Goal: Information Seeking & Learning: Find specific fact

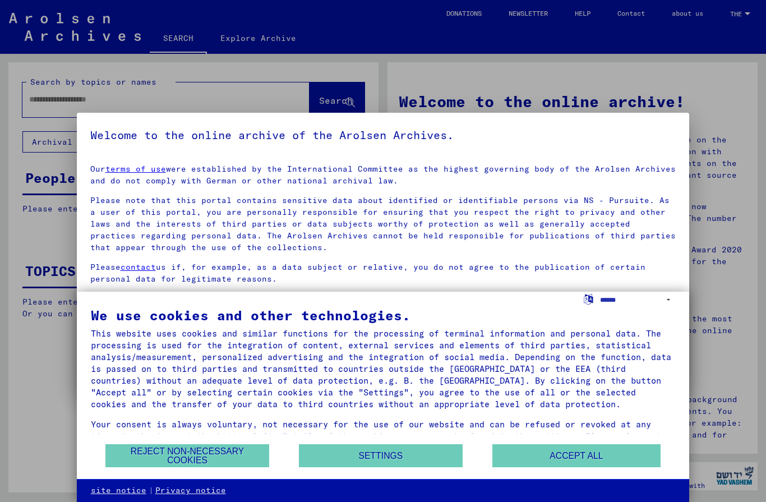
click at [229, 458] on button "REJECT NON-NECESSARY COOKIES" at bounding box center [187, 455] width 164 height 23
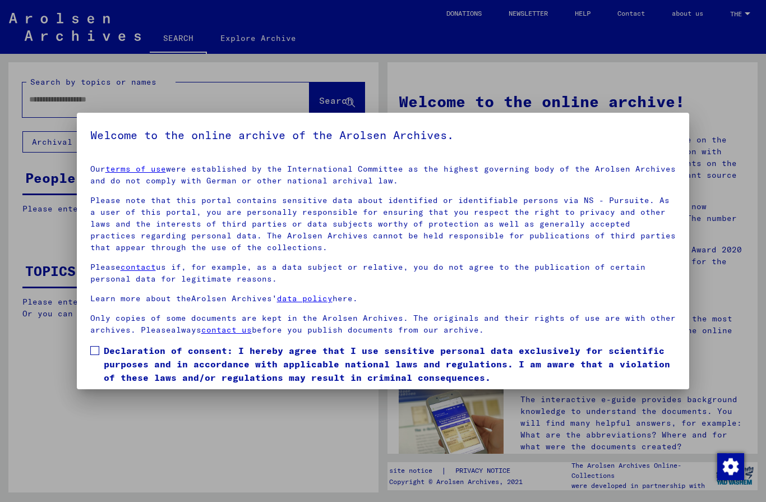
click at [101, 349] on label "Declaration of consent: I hereby agree that I use sensitive personal data exclu…" at bounding box center [383, 364] width 586 height 40
click at [145, 447] on div at bounding box center [383, 251] width 766 height 502
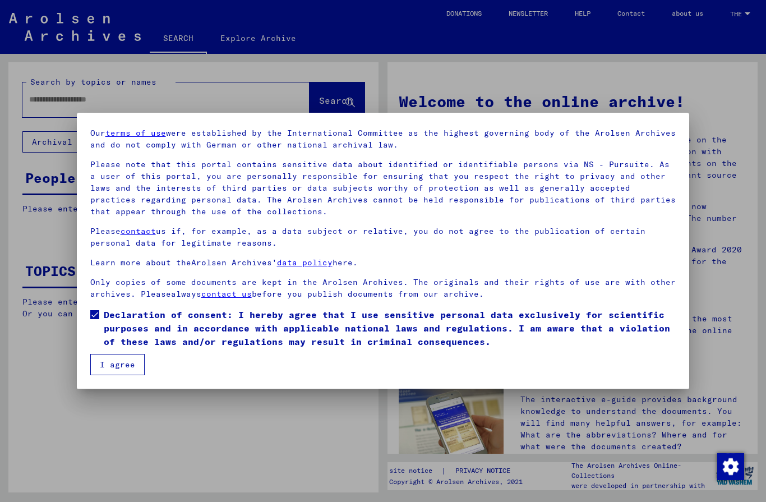
scroll to position [36, 0]
click at [131, 362] on button "I agree" at bounding box center [117, 364] width 54 height 21
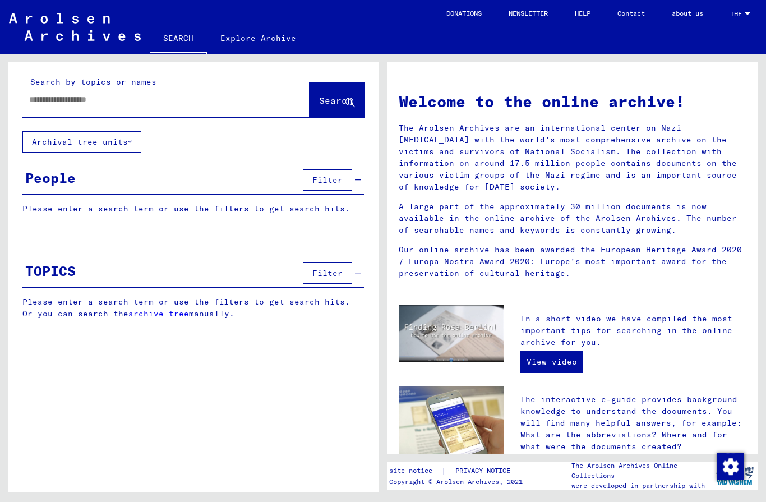
click at [163, 98] on input "text" at bounding box center [152, 100] width 247 height 12
type input "**********"
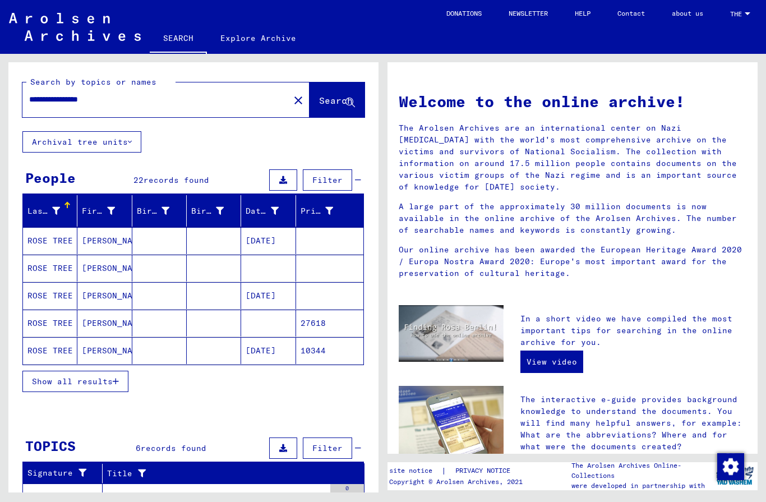
click at [114, 384] on icon "button" at bounding box center [116, 381] width 6 height 8
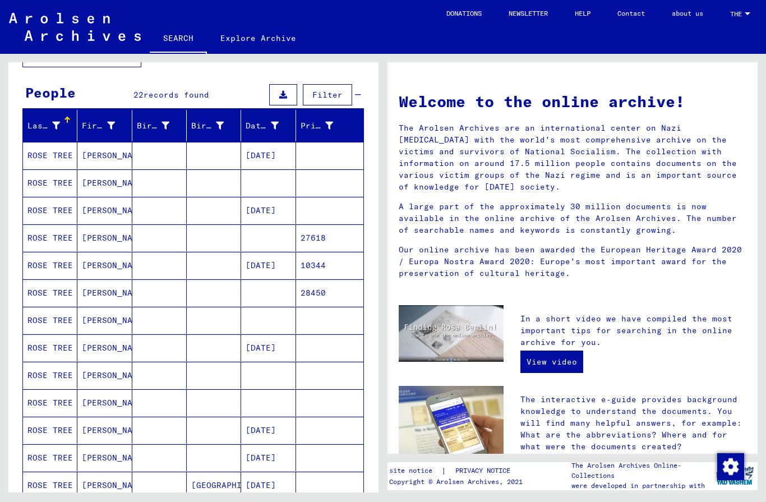
scroll to position [85, 0]
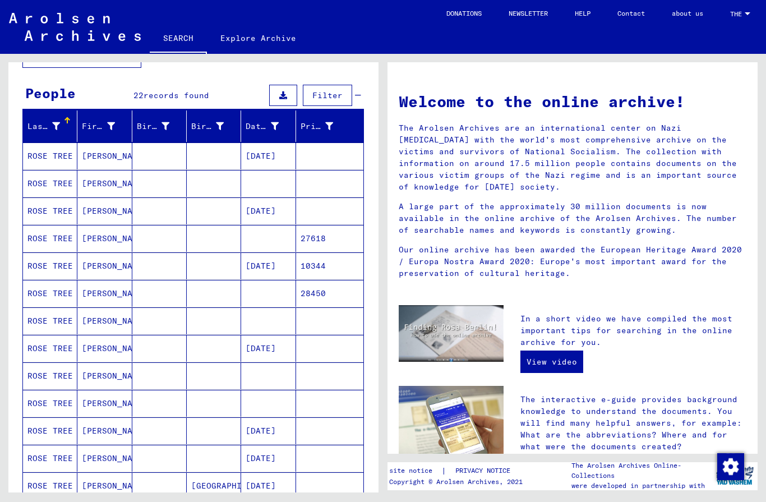
click at [335, 98] on span "Filter" at bounding box center [327, 95] width 30 height 10
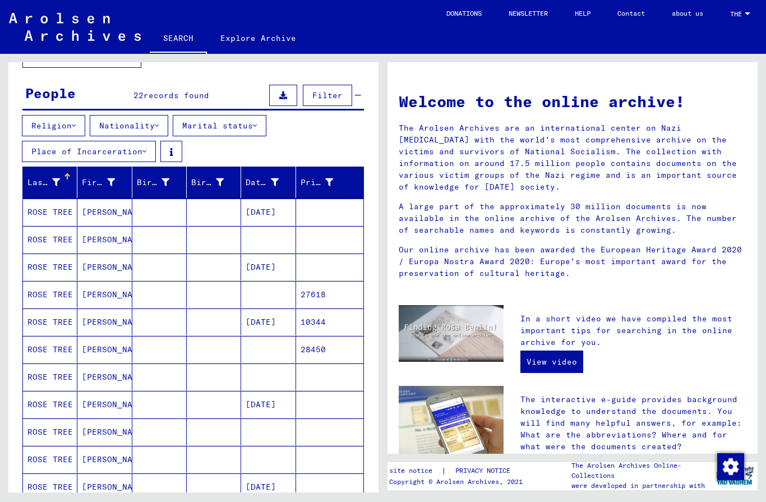
click at [65, 122] on button "Religion" at bounding box center [53, 125] width 63 height 21
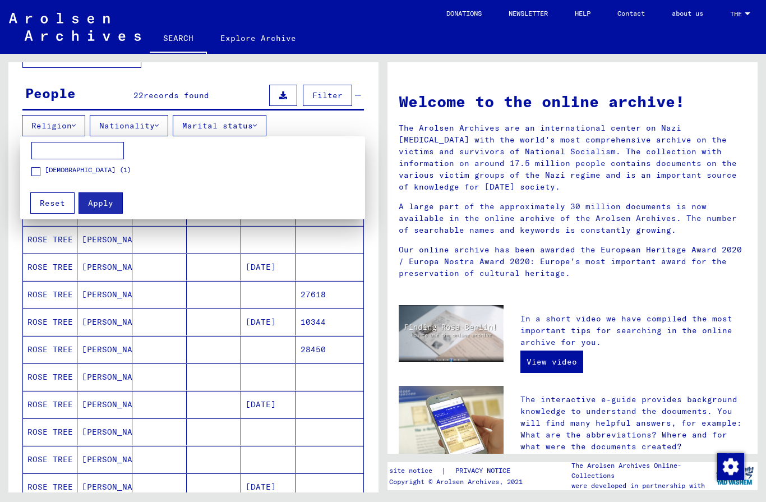
click at [39, 174] on span at bounding box center [35, 171] width 9 height 9
click at [113, 205] on button "Apply" at bounding box center [100, 202] width 44 height 21
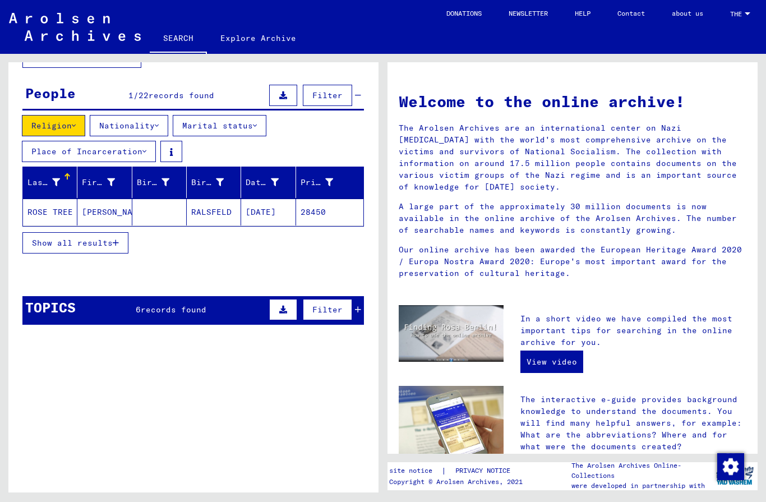
click at [113, 244] on icon "button" at bounding box center [116, 243] width 6 height 8
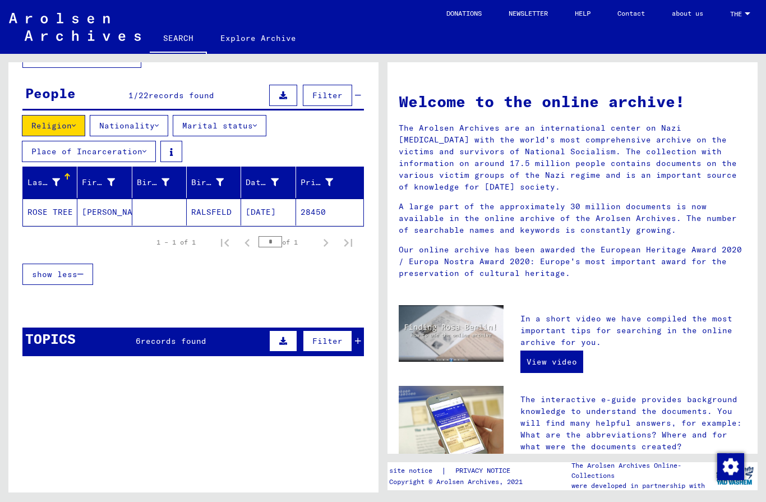
click at [85, 275] on button "show less" at bounding box center [57, 274] width 71 height 21
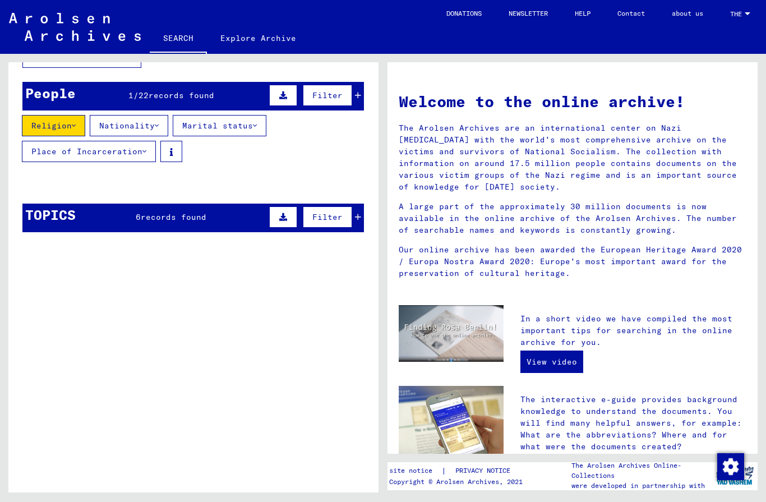
scroll to position [77, 0]
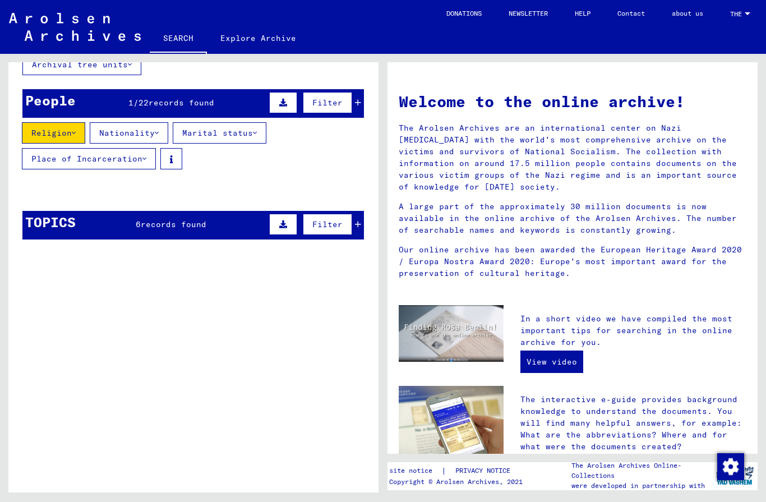
click at [71, 138] on button "Religion" at bounding box center [53, 132] width 63 height 21
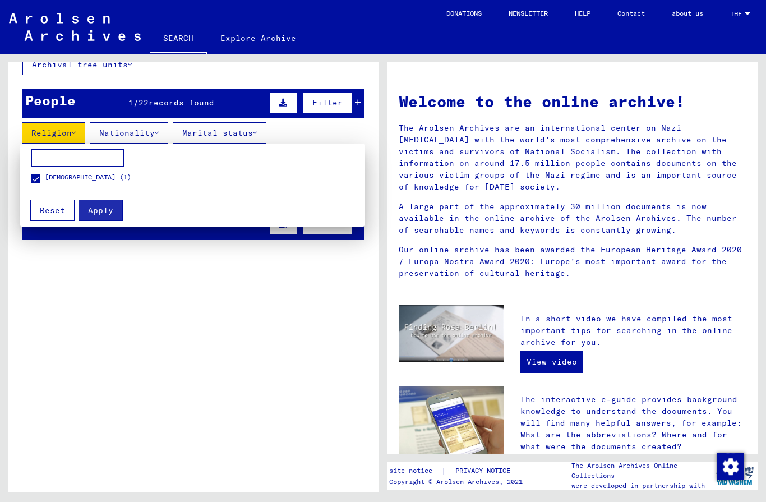
click at [87, 164] on input at bounding box center [77, 158] width 93 height 18
type input "******"
click at [111, 214] on span "Apply" at bounding box center [100, 210] width 25 height 10
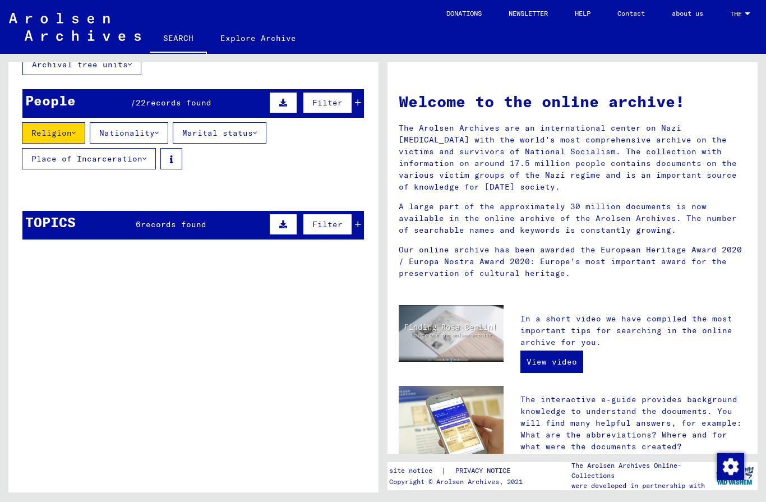
click at [288, 248] on div "Title" at bounding box center [221, 250] width 229 height 12
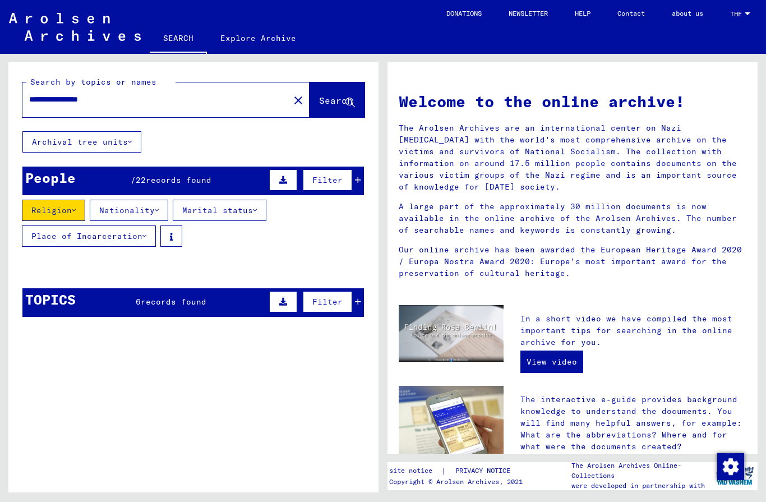
scroll to position [0, 0]
click at [287, 185] on button at bounding box center [283, 179] width 28 height 21
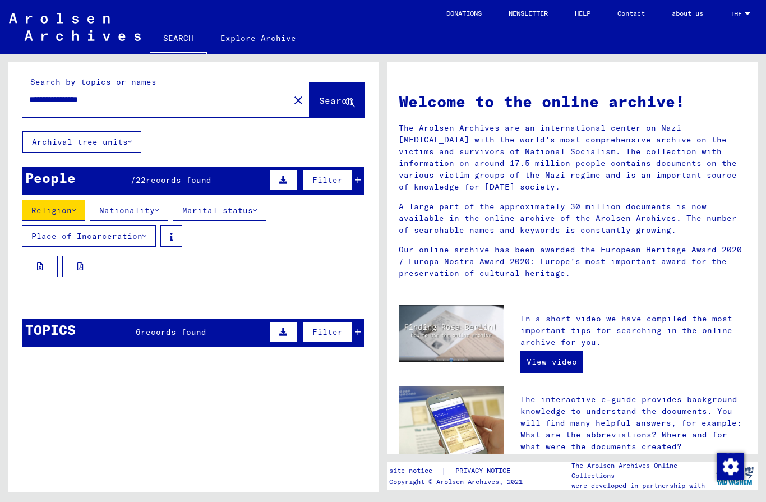
click at [281, 260] on div at bounding box center [193, 269] width 370 height 26
click at [170, 241] on button at bounding box center [171, 235] width 22 height 21
click at [292, 268] on div at bounding box center [193, 269] width 370 height 26
click at [346, 101] on icon at bounding box center [350, 103] width 10 height 10
click at [338, 96] on span "Search" at bounding box center [336, 100] width 34 height 11
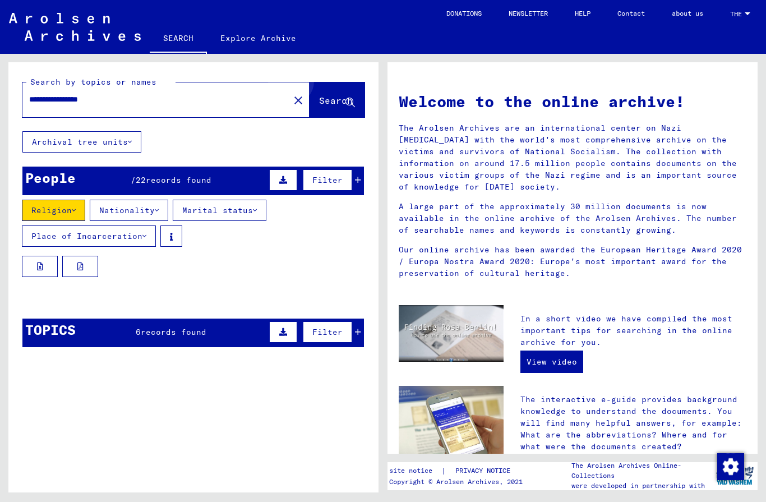
click at [336, 95] on span "Search" at bounding box center [336, 100] width 34 height 11
click at [145, 211] on button "Nationality" at bounding box center [129, 210] width 78 height 21
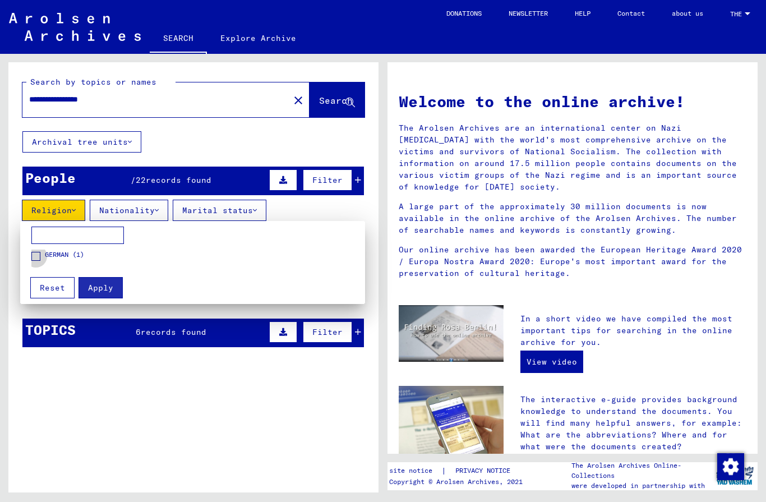
click at [43, 256] on label "GERMAN (1)" at bounding box center [57, 254] width 53 height 11
click at [104, 287] on span "Apply" at bounding box center [100, 288] width 25 height 10
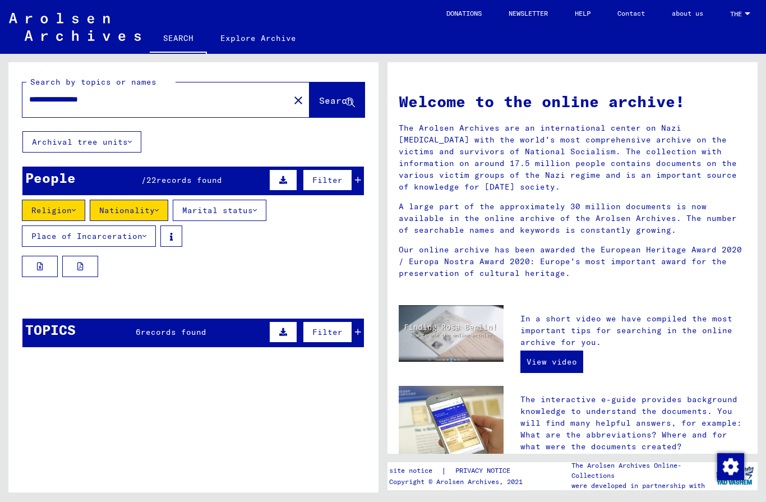
click at [63, 212] on button "Religion" at bounding box center [53, 210] width 63 height 21
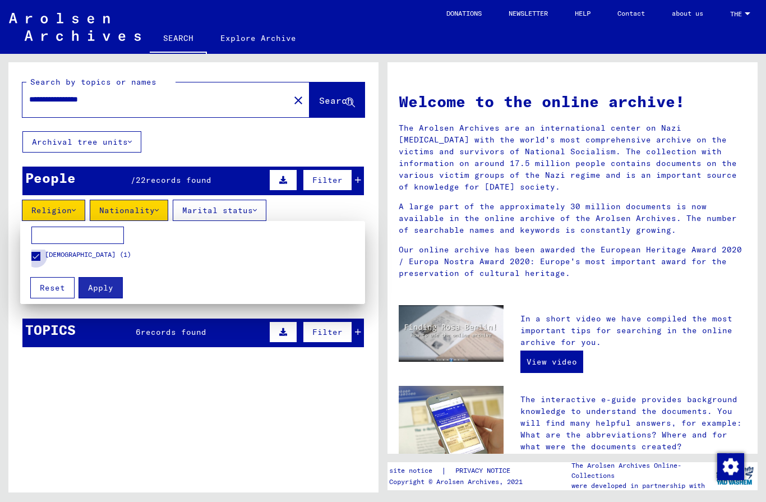
click at [35, 258] on span at bounding box center [35, 256] width 9 height 9
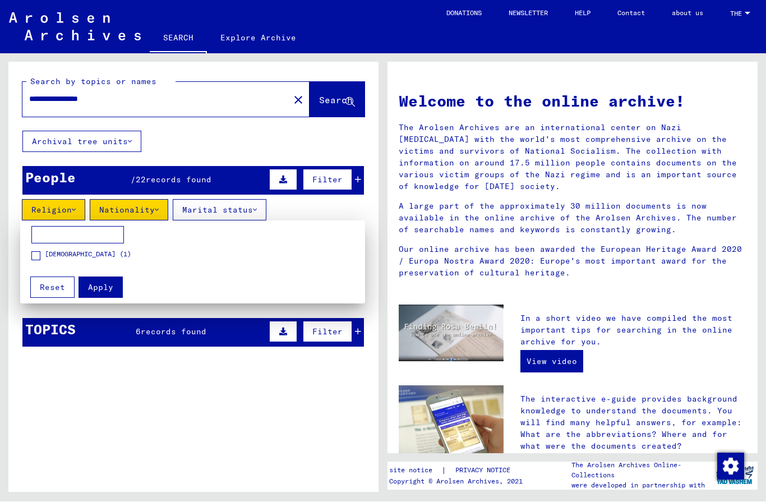
click at [110, 293] on button "Apply" at bounding box center [100, 287] width 44 height 21
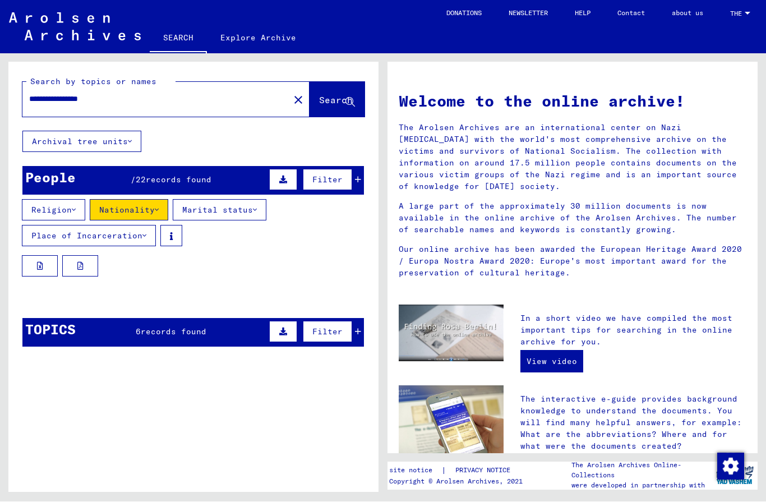
click at [363, 177] on div "People / 22 records found Filter" at bounding box center [192, 181] width 341 height 29
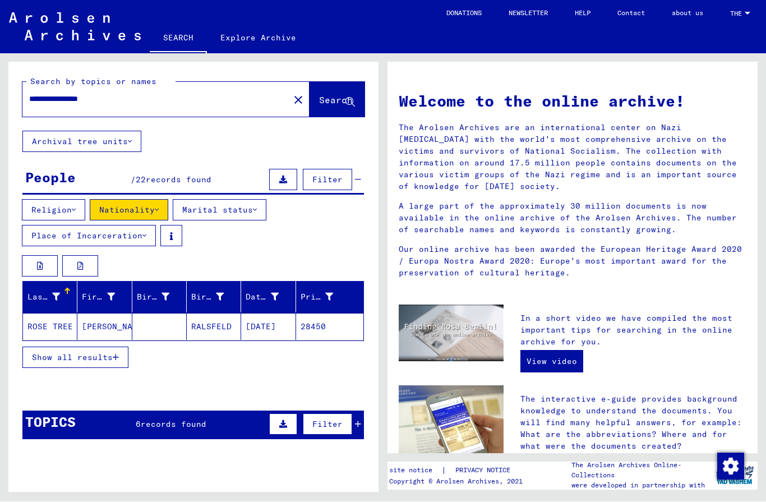
click at [56, 333] on mat-cell "ROSE TREE" at bounding box center [50, 326] width 54 height 27
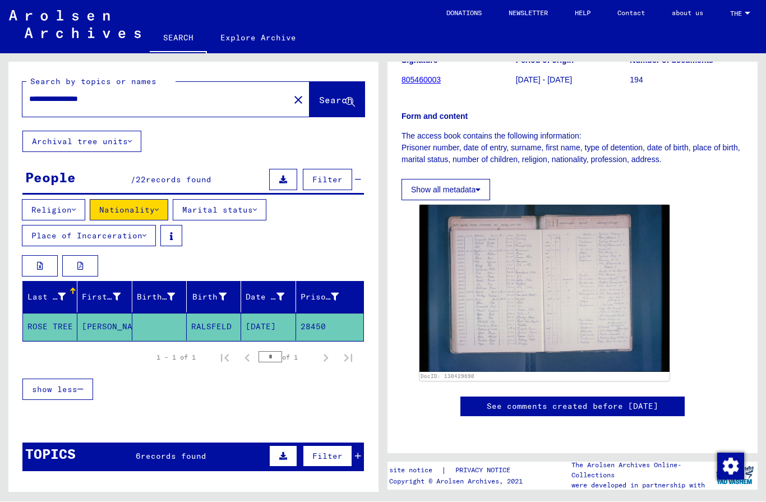
scroll to position [232, 0]
click at [538, 226] on img at bounding box center [544, 288] width 250 height 167
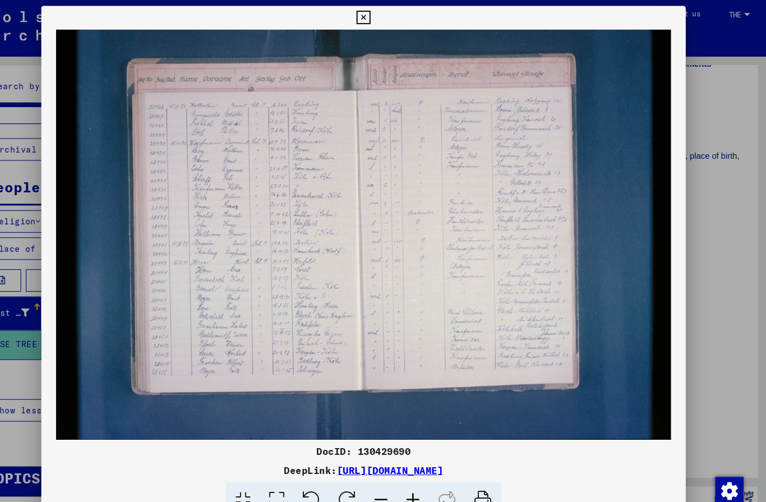
click at [389, 16] on icon at bounding box center [382, 16] width 13 height 13
